Goal: Navigation & Orientation: Find specific page/section

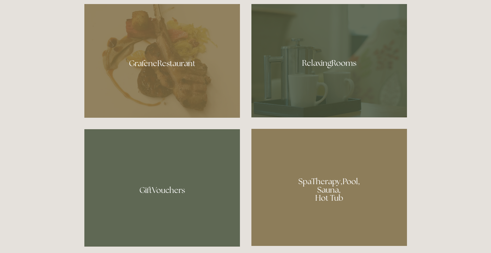
scroll to position [625, 0]
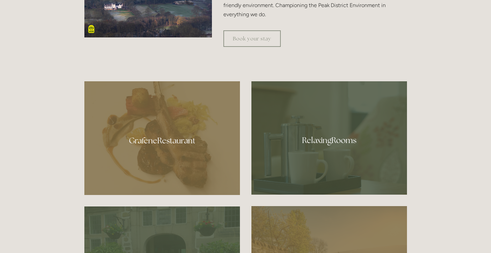
scroll to position [0, 0]
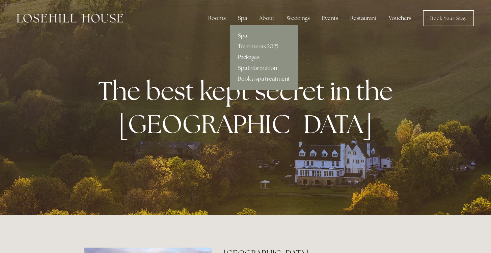
click at [249, 37] on link "Spa" at bounding box center [264, 35] width 68 height 11
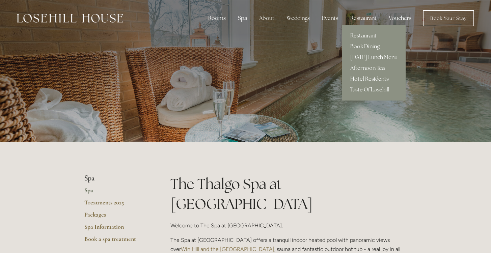
click at [362, 35] on link "Restaurant" at bounding box center [373, 35] width 63 height 11
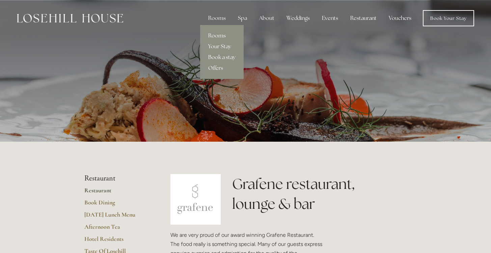
click at [218, 37] on link "Rooms" at bounding box center [222, 35] width 44 height 11
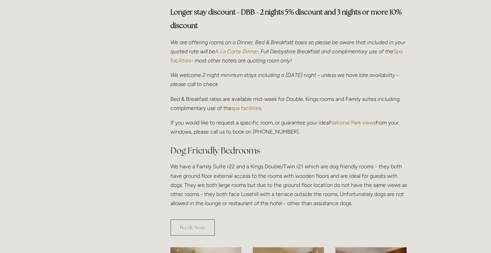
scroll to position [402, 0]
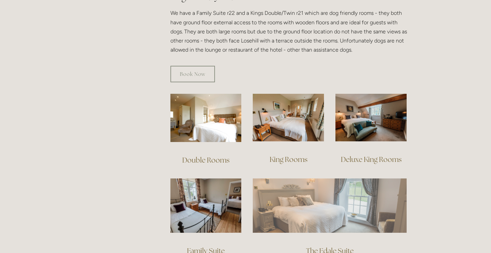
click at [336, 201] on img at bounding box center [330, 205] width 154 height 54
